Goal: Navigation & Orientation: Find specific page/section

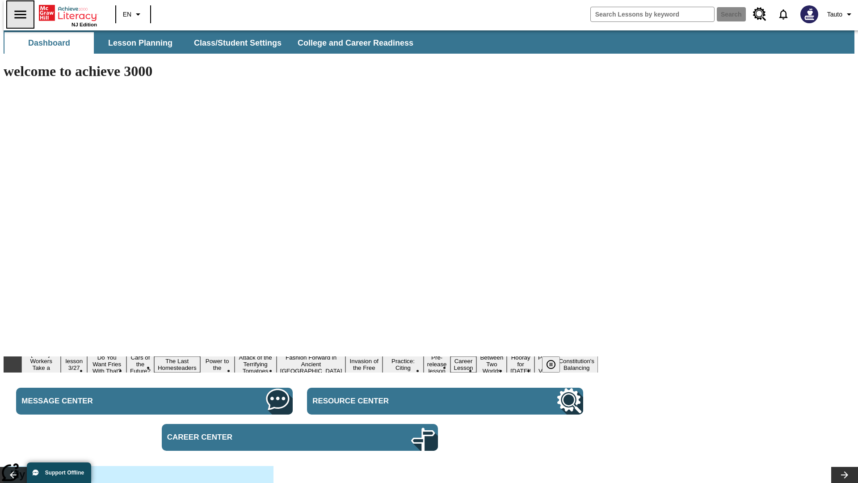
click at [17, 14] on icon "Open side menu" at bounding box center [20, 14] width 12 height 8
